Goal: Information Seeking & Learning: Learn about a topic

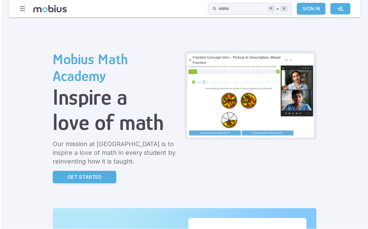
scroll to position [2, 0]
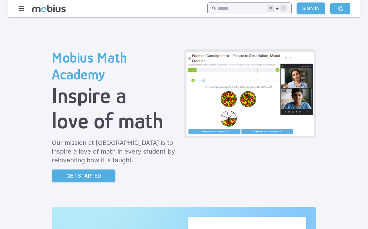
click at [283, 11] on kbd "k" at bounding box center [283, 8] width 7 height 6
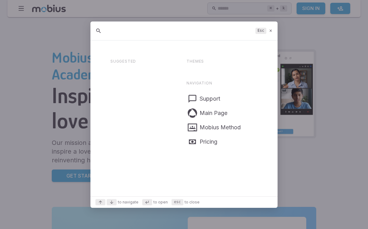
scroll to position [1, 0]
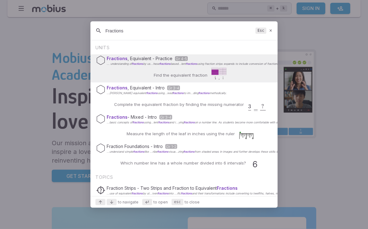
type input "Fractions"
click at [208, 68] on div "Fractions , Equivalent - Practice Gr 4-5 ... understanding of fractions by us..…" at bounding box center [183, 69] width 187 height 28
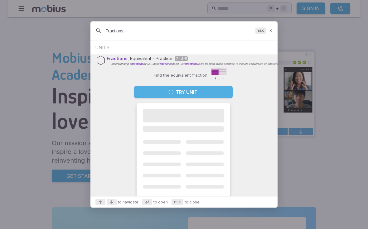
scroll to position [2, 0]
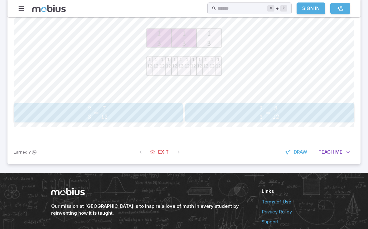
scroll to position [168, 0]
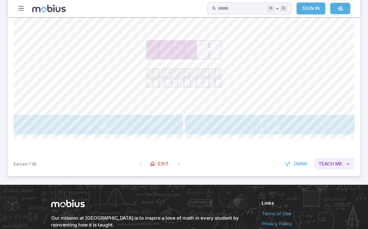
click at [330, 161] on span "Teach" at bounding box center [326, 164] width 16 height 7
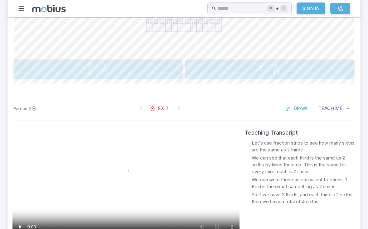
scroll to position [227, 0]
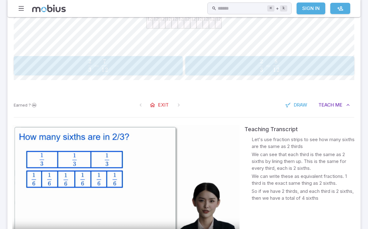
click at [128, 192] on video at bounding box center [125, 189] width 227 height 128
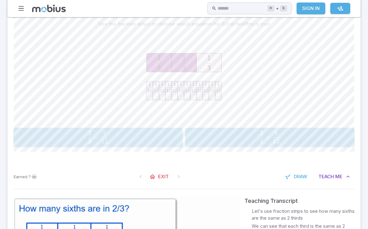
scroll to position [155, 0]
click at [210, 138] on span "3 2 ​ = 12 8 ​" at bounding box center [270, 138] width 152 height 12
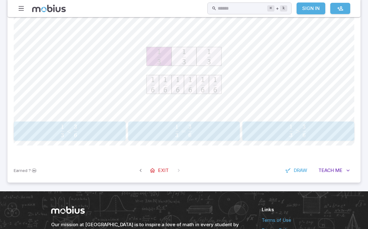
scroll to position [171, 0]
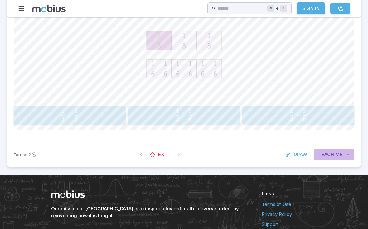
click at [347, 157] on icon "button" at bounding box center [348, 155] width 6 height 6
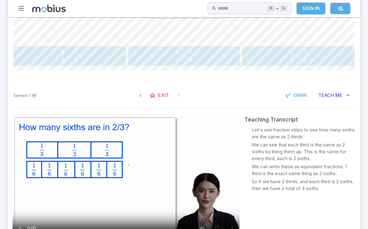
scroll to position [234, 0]
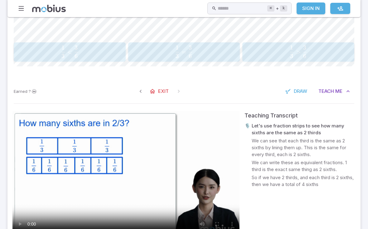
click at [214, 170] on video at bounding box center [125, 175] width 227 height 128
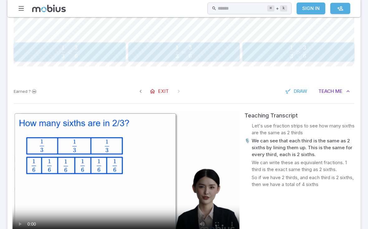
click at [128, 176] on video at bounding box center [125, 175] width 227 height 128
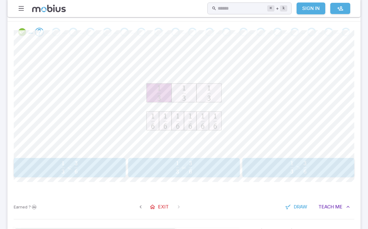
scroll to position [118, 0]
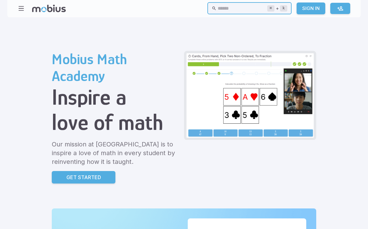
click at [223, 7] on input "text" at bounding box center [242, 8] width 49 height 12
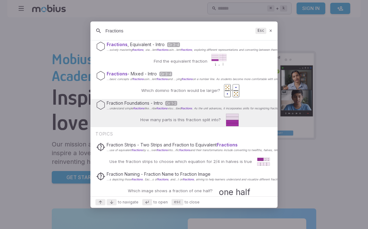
scroll to position [17, 0]
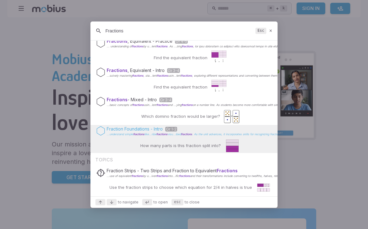
type input "Fractions"
click at [191, 136] on span "fractions" at bounding box center [186, 134] width 11 height 3
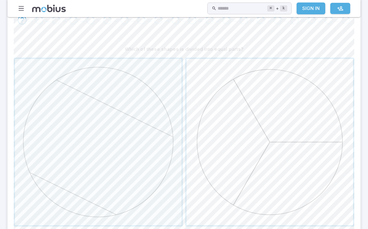
scroll to position [128, 0]
click at [236, 151] on span "button" at bounding box center [270, 144] width 167 height 167
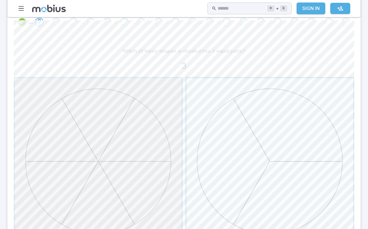
click at [137, 159] on span "button" at bounding box center [98, 161] width 167 height 167
click at [211, 169] on span "button" at bounding box center [270, 144] width 167 height 167
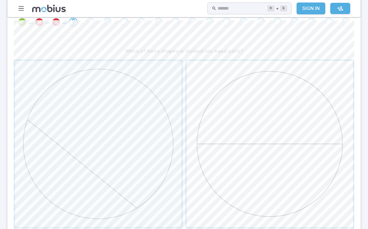
click at [234, 166] on span "button" at bounding box center [270, 144] width 167 height 167
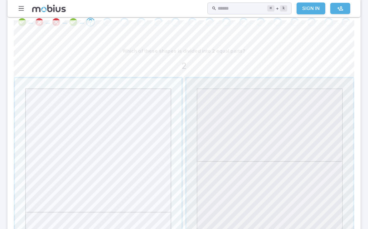
click at [234, 166] on span "button" at bounding box center [270, 161] width 167 height 167
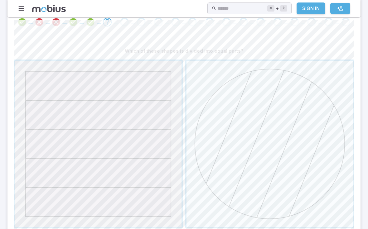
click at [161, 168] on span "button" at bounding box center [98, 144] width 167 height 167
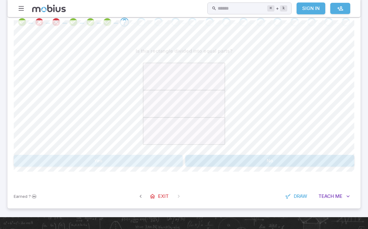
click at [156, 161] on button "Yes" at bounding box center [98, 161] width 169 height 12
click at [192, 158] on button "6" at bounding box center [226, 161] width 83 height 12
click at [204, 164] on button "No" at bounding box center [269, 161] width 169 height 12
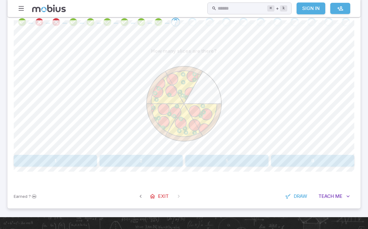
click at [217, 163] on button "5" at bounding box center [226, 161] width 83 height 12
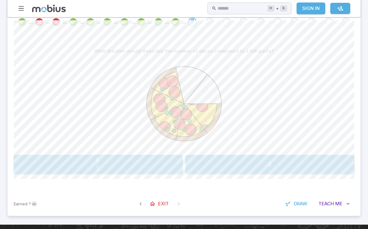
click at [175, 165] on div "5 7 \frac{5}{7} 7 5 ​" at bounding box center [98, 165] width 165 height 14
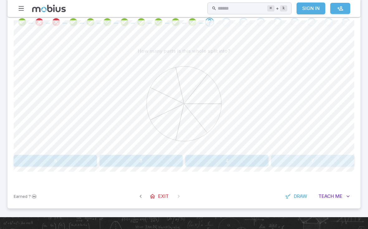
click at [301, 162] on button "7" at bounding box center [312, 161] width 83 height 12
click at [75, 160] on button "7" at bounding box center [55, 161] width 83 height 12
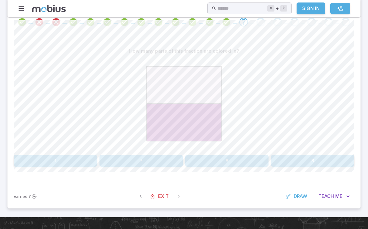
click at [48, 163] on button "1" at bounding box center [55, 161] width 83 height 12
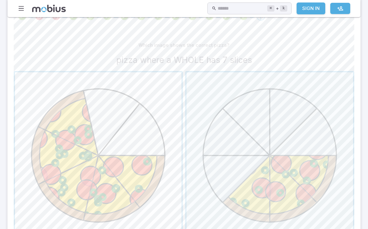
scroll to position [136, 0]
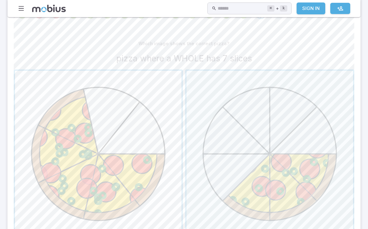
click at [136, 148] on span "button" at bounding box center [98, 154] width 167 height 167
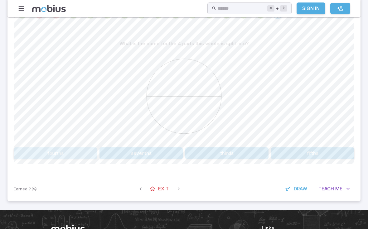
click at [83, 152] on button "fourths" at bounding box center [55, 154] width 83 height 12
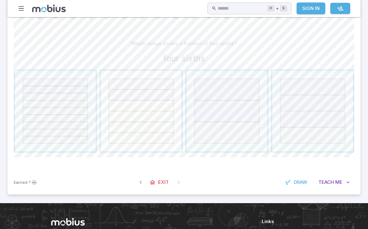
click at [126, 117] on html "Home Math Grade 1 Grade 2 Grade 3 Grade 4 Grade 5 Grade 6 Grade 7 Grade 8 Grade…" at bounding box center [184, 77] width 368 height 426
click at [127, 118] on span "button" at bounding box center [141, 111] width 81 height 81
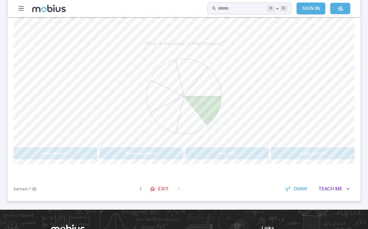
click at [92, 156] on button "one seventh" at bounding box center [55, 154] width 83 height 12
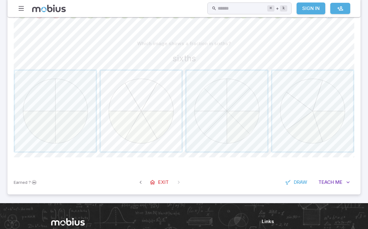
click at [107, 135] on span "button" at bounding box center [141, 111] width 81 height 81
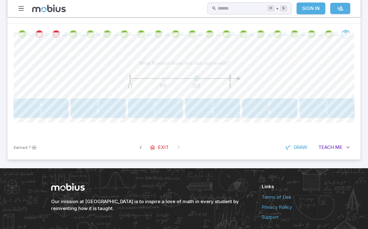
scroll to position [0, 0]
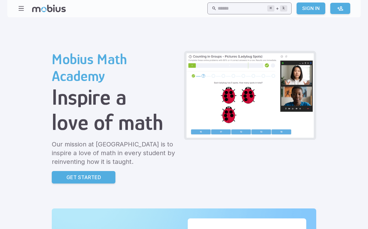
click at [231, 11] on input "text" at bounding box center [242, 8] width 49 height 12
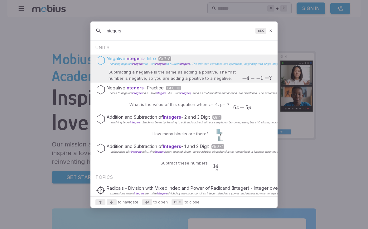
type input "Integers"
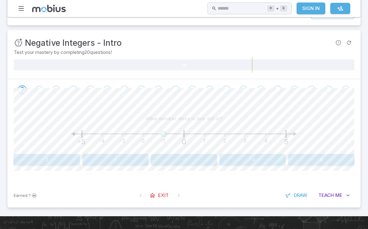
scroll to position [61, 0]
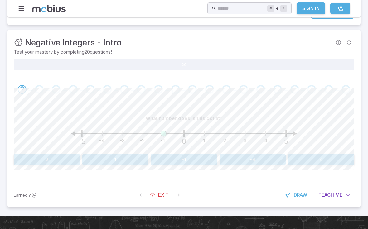
click at [195, 161] on button "-1" at bounding box center [184, 160] width 66 height 12
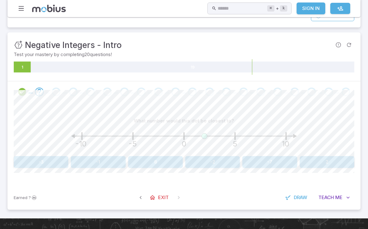
scroll to position [58, 0]
click at [322, 167] on button "2" at bounding box center [327, 162] width 55 height 12
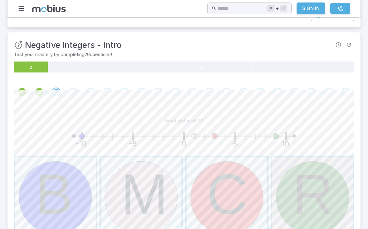
click at [301, 201] on span "button" at bounding box center [312, 198] width 81 height 81
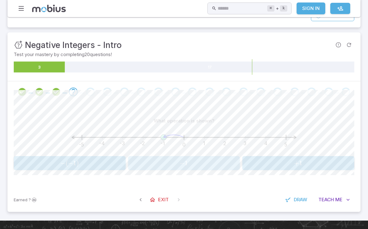
click at [233, 165] on span "− 1" at bounding box center [184, 163] width 108 height 8
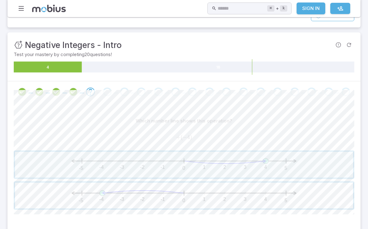
click at [183, 193] on span "button" at bounding box center [184, 196] width 338 height 26
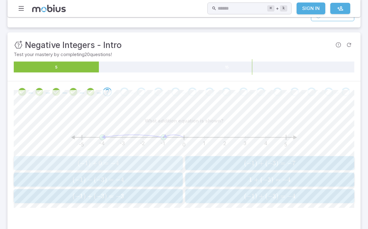
click at [148, 165] on span "( − 1 ) + 0 = − 4" at bounding box center [98, 163] width 165 height 8
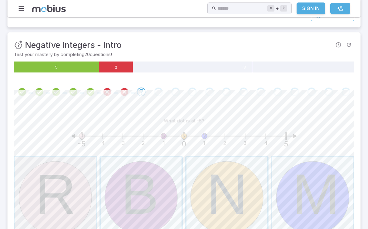
click at [86, 167] on span "button" at bounding box center [55, 198] width 81 height 81
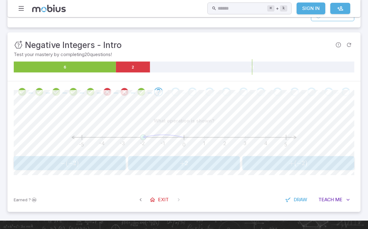
click at [266, 165] on span "+ ( − 2 )" at bounding box center [299, 163] width 108 height 8
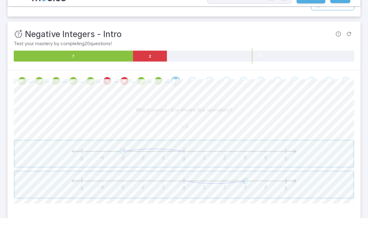
scroll to position [70, 0]
